Goal: Task Accomplishment & Management: Use online tool/utility

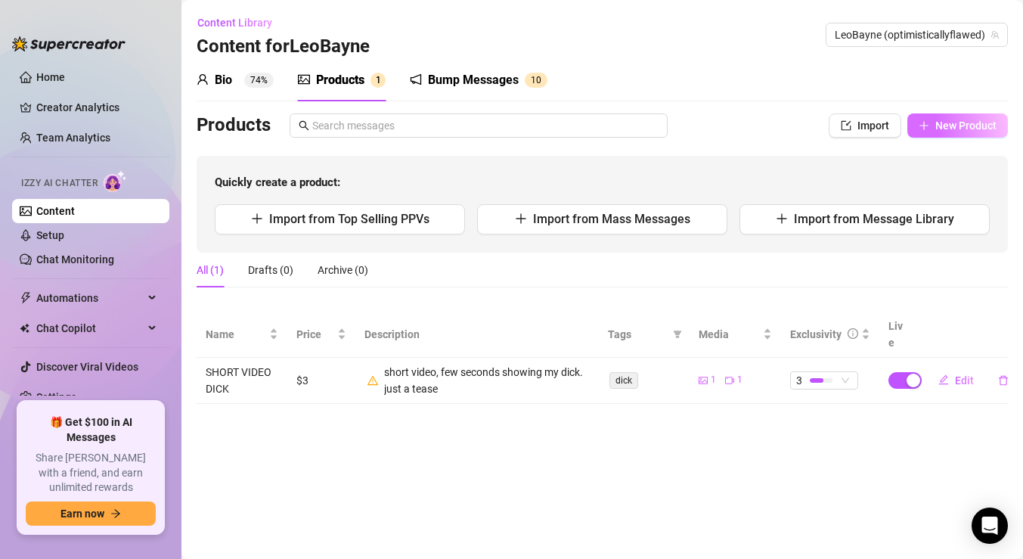
click at [941, 128] on span "New Product" at bounding box center [965, 125] width 61 height 12
type textarea "Type your message here..."
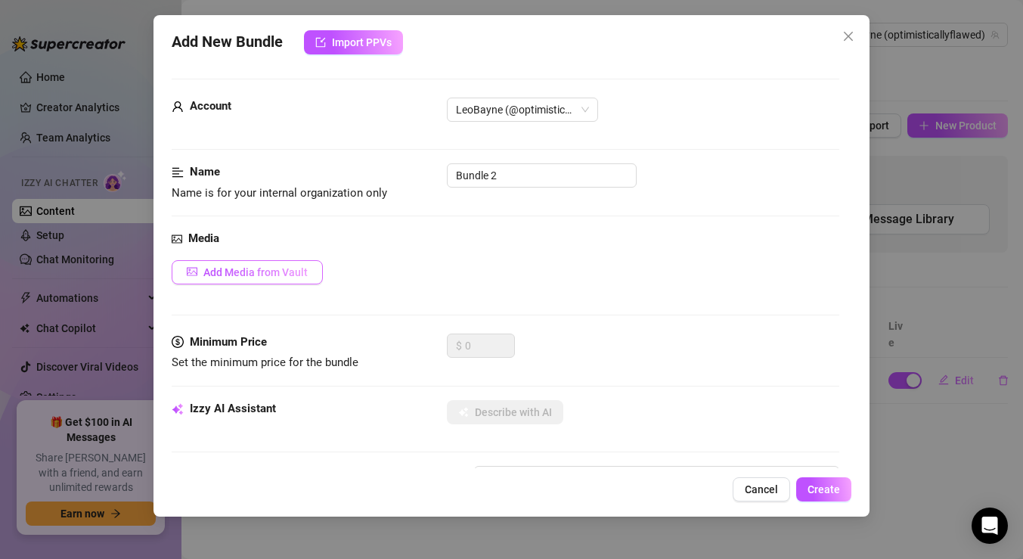
click at [295, 268] on span "Add Media from Vault" at bounding box center [255, 272] width 104 height 12
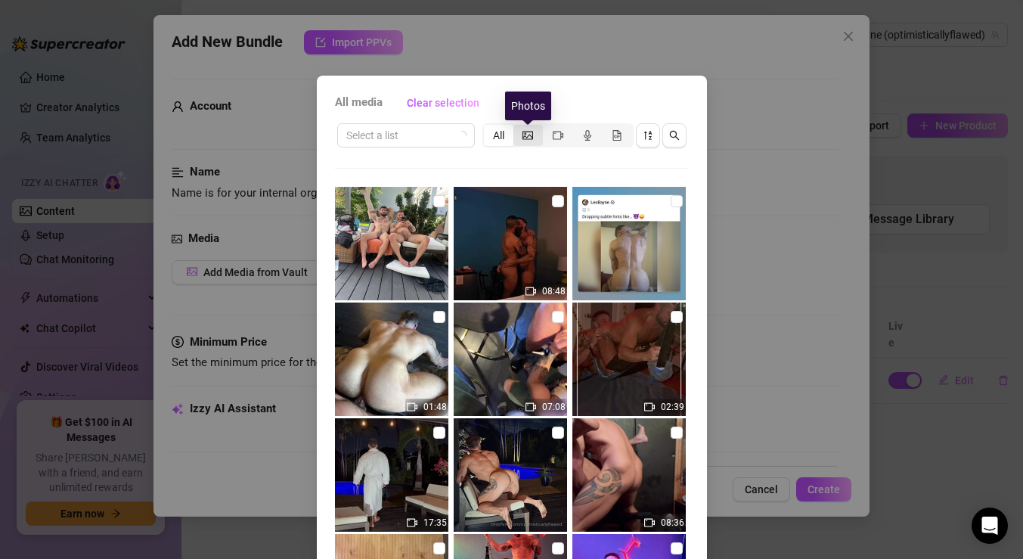
click at [529, 135] on icon "picture" at bounding box center [528, 135] width 11 height 8
click at [517, 127] on input "segmented control" at bounding box center [517, 127] width 0 height 0
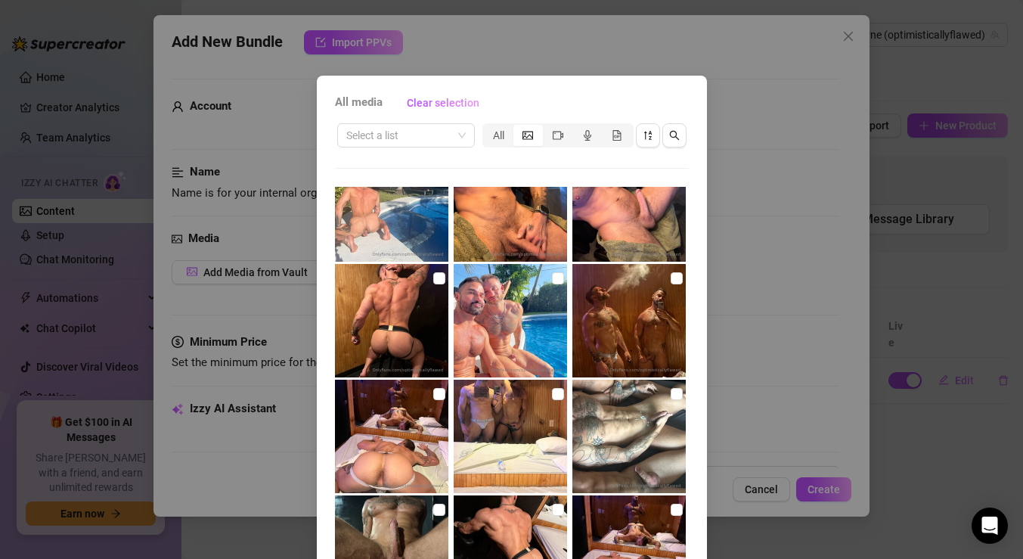
scroll to position [386, 0]
click at [558, 123] on div "All" at bounding box center [557, 135] width 151 height 24
click at [558, 130] on icon "video-camera" at bounding box center [558, 135] width 11 height 11
click at [547, 127] on input "segmented control" at bounding box center [547, 127] width 0 height 0
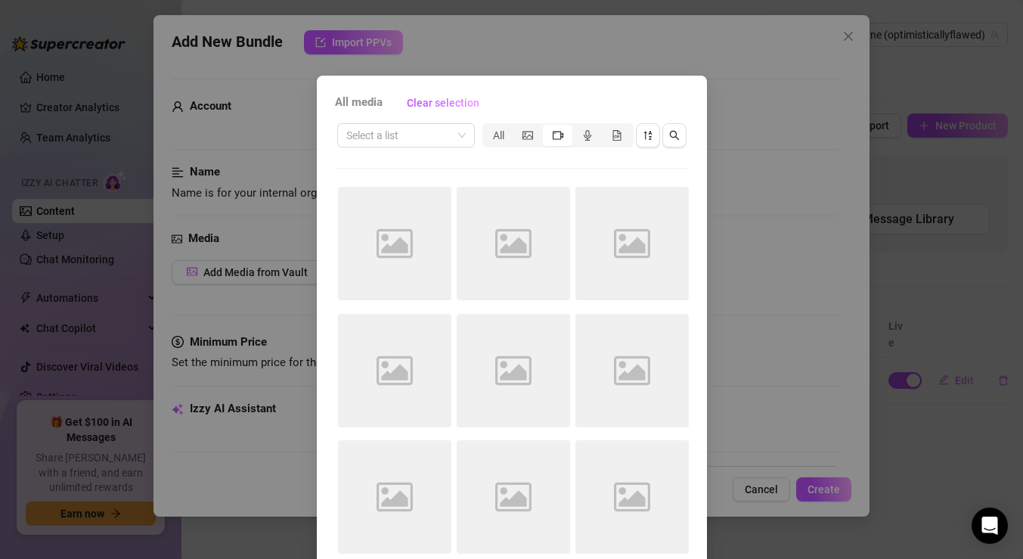
scroll to position [73, 0]
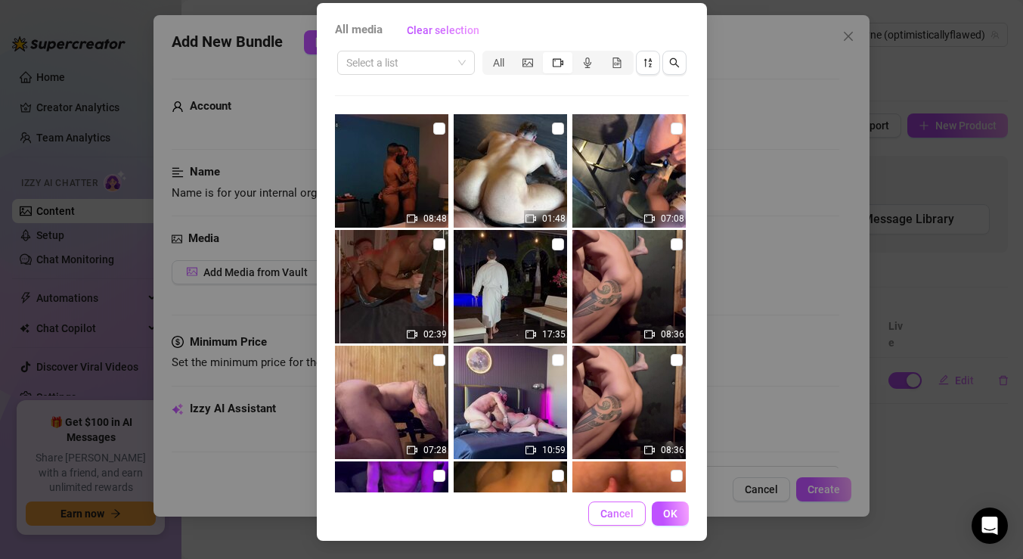
click at [616, 515] on span "Cancel" at bounding box center [616, 513] width 33 height 12
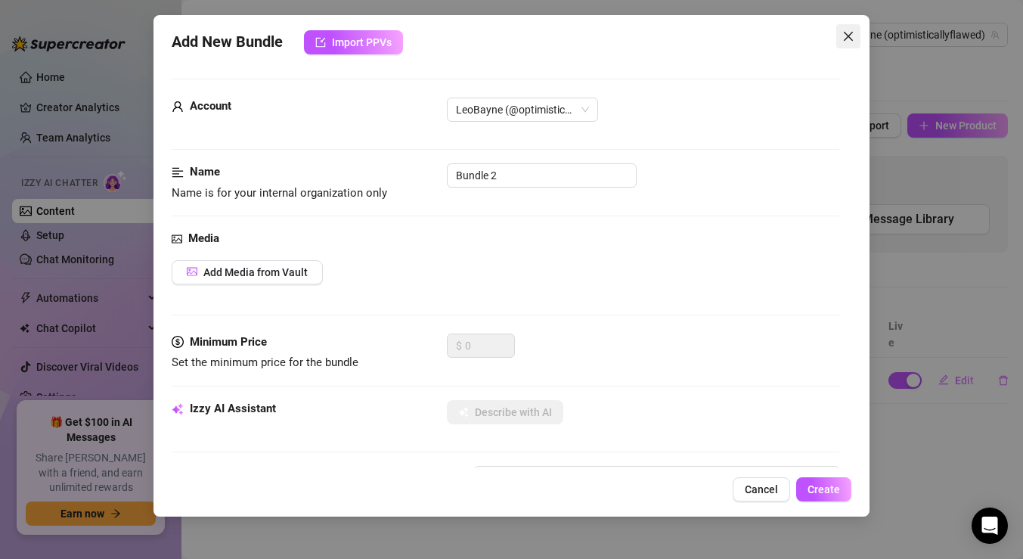
click at [848, 38] on icon "close" at bounding box center [848, 36] width 12 height 12
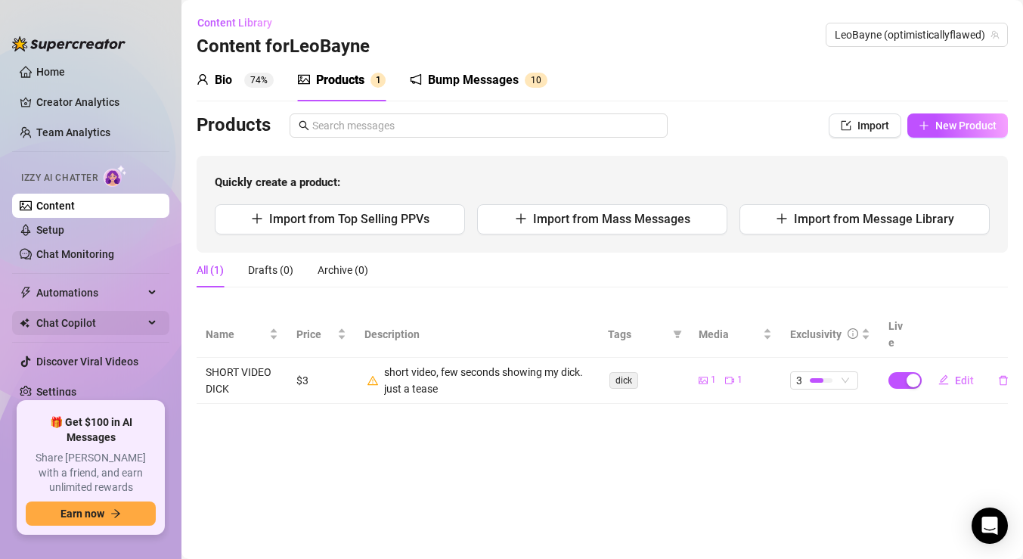
scroll to position [0, 0]
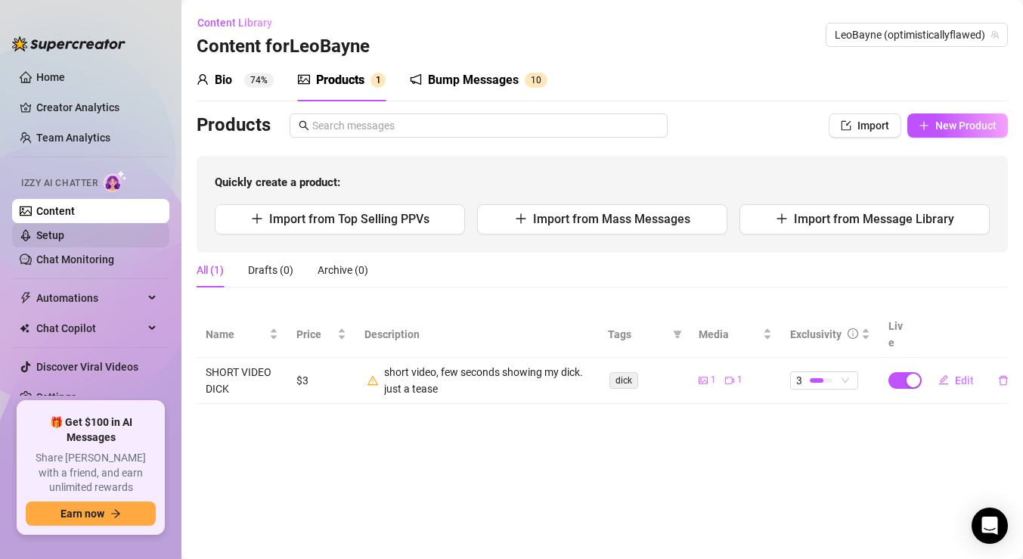
click at [53, 241] on link "Setup" at bounding box center [50, 235] width 28 height 12
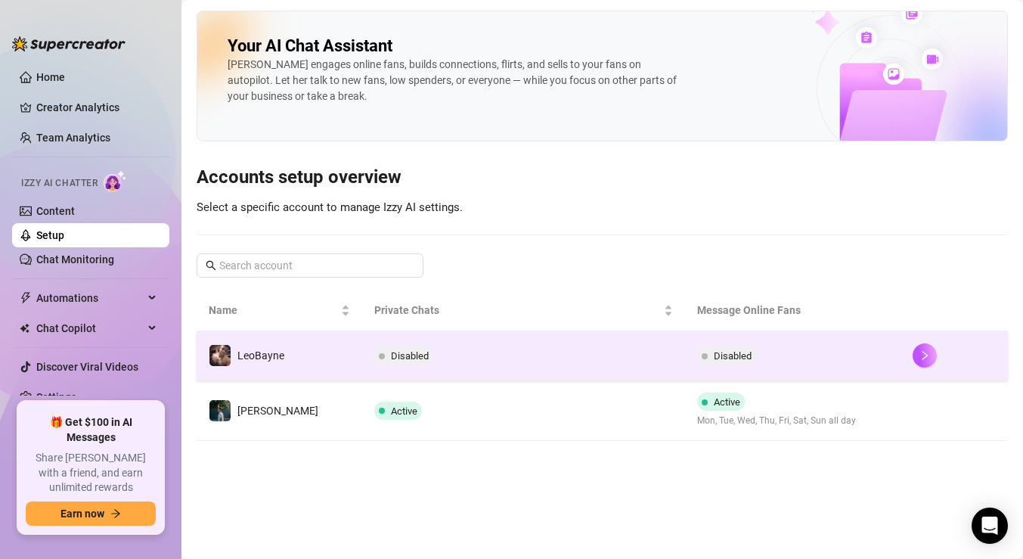
click at [379, 357] on span at bounding box center [382, 356] width 6 height 6
